Goal: Information Seeking & Learning: Learn about a topic

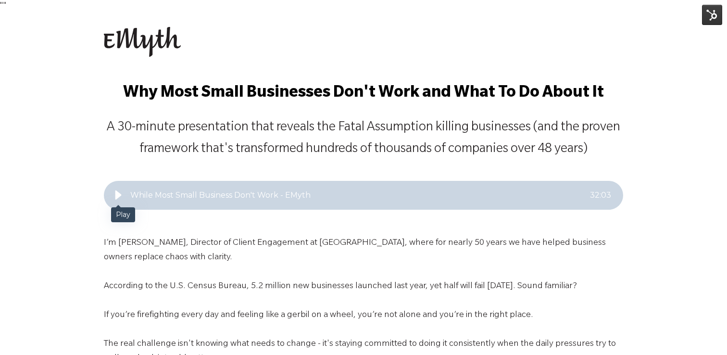
click at [115, 201] on div "Play" at bounding box center [118, 194] width 19 height 19
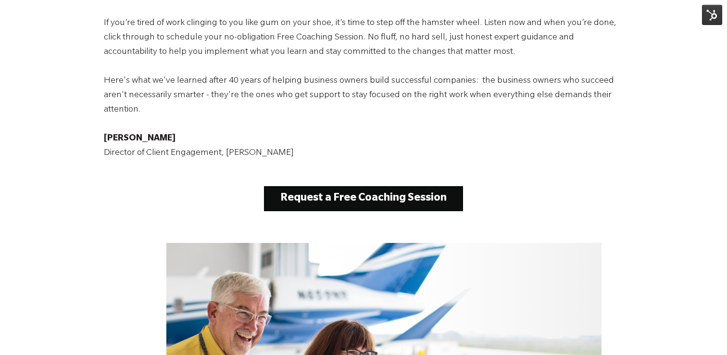
scroll to position [157, 0]
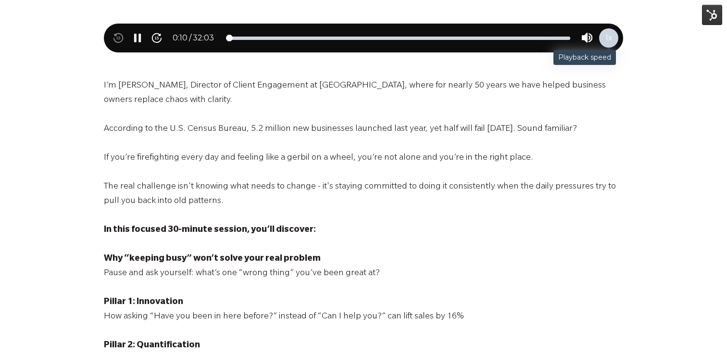
click at [616, 39] on div "1 x" at bounding box center [608, 37] width 19 height 19
click at [595, 39] on div "1 x" at bounding box center [592, 38] width 15 height 12
click at [605, 37] on span "1 x" at bounding box center [608, 38] width 7 height 12
click at [605, 37] on icon "Speed up playback" at bounding box center [608, 38] width 11 height 11
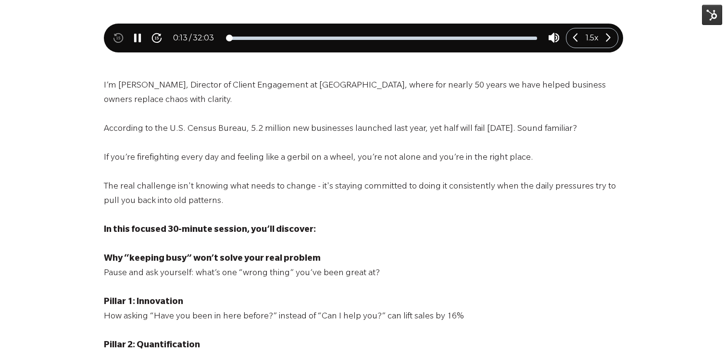
click at [605, 37] on icon "Speed up playback" at bounding box center [608, 38] width 11 height 11
click at [571, 39] on div "Slow down playback" at bounding box center [578, 38] width 14 height 14
click at [571, 39] on icon "Slow down playback" at bounding box center [575, 38] width 11 height 11
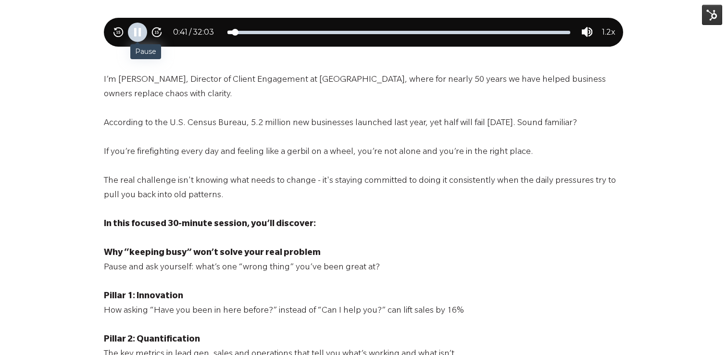
click at [138, 31] on icon "Pause" at bounding box center [137, 32] width 11 height 11
